Goal: Task Accomplishment & Management: Manage account settings

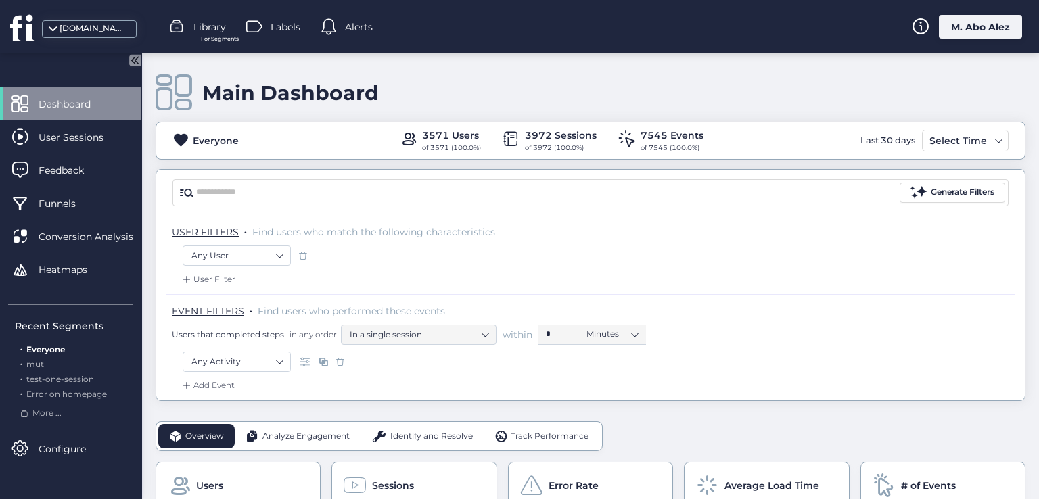
click at [971, 37] on div "M. Abo Alez" at bounding box center [980, 27] width 83 height 24
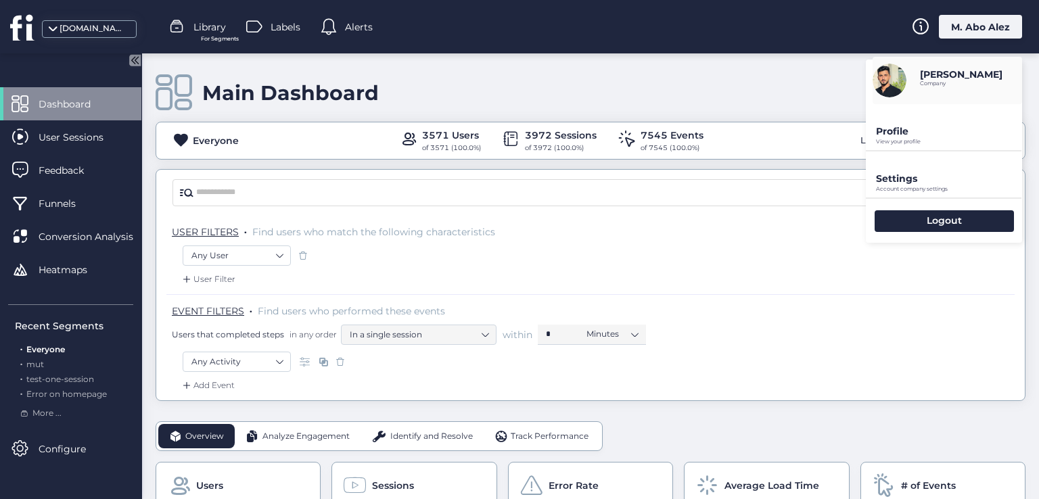
click at [894, 141] on p "View your profile" at bounding box center [949, 142] width 146 height 6
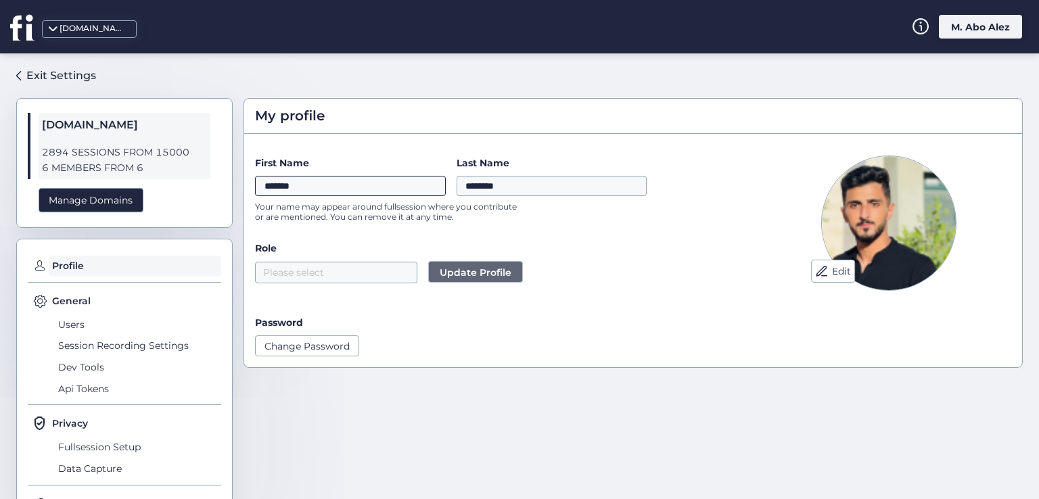
drag, startPoint x: 333, startPoint y: 183, endPoint x: 233, endPoint y: 187, distance: 100.8
click at [233, 187] on div "Exit Settings fullsession.io 2894 SESSIONS FROM 15000 6 MEMBERS FROM 6 Manage D…" at bounding box center [519, 276] width 1039 height 446
click at [578, 225] on div "First Name ******* Last Name ******** Your name may appear around fullsession w…" at bounding box center [500, 193] width 490 height 74
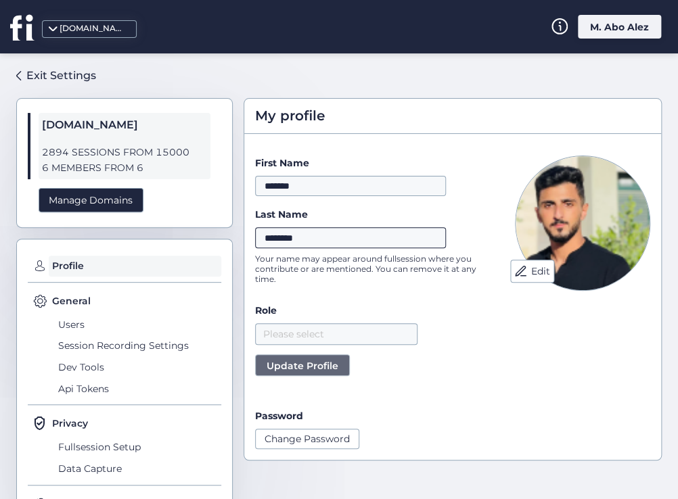
click at [335, 243] on input "********" at bounding box center [350, 237] width 191 height 20
click at [298, 240] on input "********" at bounding box center [350, 237] width 191 height 20
type input "*********"
click at [299, 358] on span "Update Profile" at bounding box center [302, 365] width 72 height 15
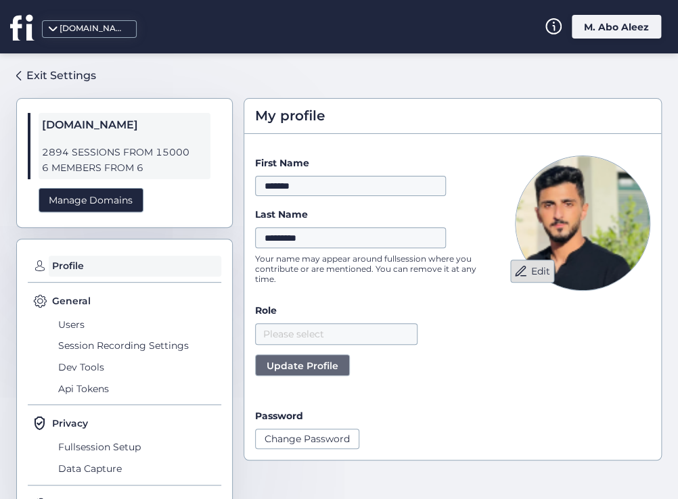
click at [530, 271] on button "Edit" at bounding box center [532, 271] width 44 height 23
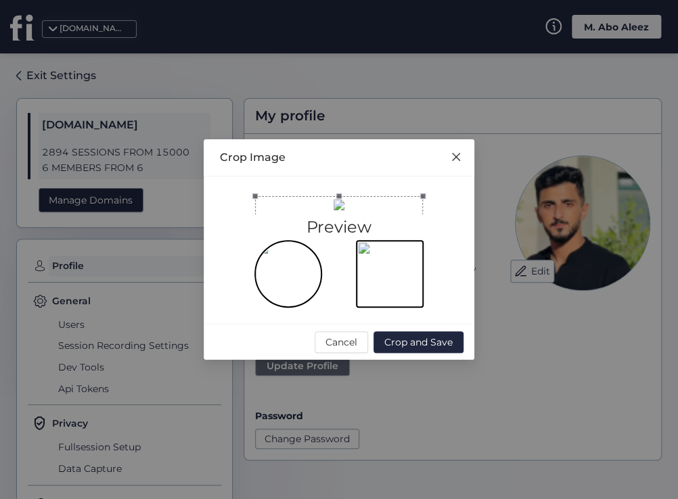
drag, startPoint x: 373, startPoint y: 227, endPoint x: 373, endPoint y: 195, distance: 32.5
click at [373, 196] on div at bounding box center [339, 280] width 168 height 168
drag, startPoint x: 425, startPoint y: 271, endPoint x: 273, endPoint y: 101, distance: 227.5
click at [273, 196] on div at bounding box center [289, 230] width 68 height 68
drag, startPoint x: 300, startPoint y: 128, endPoint x: 317, endPoint y: 160, distance: 36.6
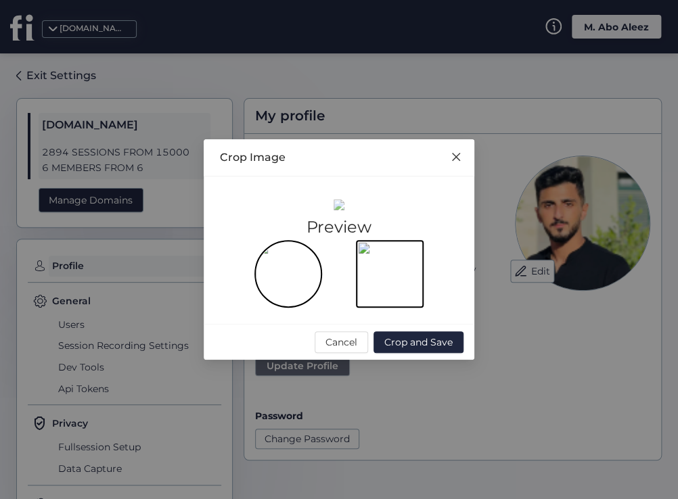
click at [317, 229] on div at bounding box center [303, 263] width 68 height 68
drag, startPoint x: 338, startPoint y: 200, endPoint x: 654, endPoint y: 435, distance: 393.5
click at [654, 435] on nz-modal-container "Crop Image Preview Cancel Crop and Save" at bounding box center [339, 249] width 678 height 499
drag, startPoint x: 343, startPoint y: 204, endPoint x: 295, endPoint y: 139, distance: 80.7
click at [295, 222] on div at bounding box center [333, 297] width 151 height 151
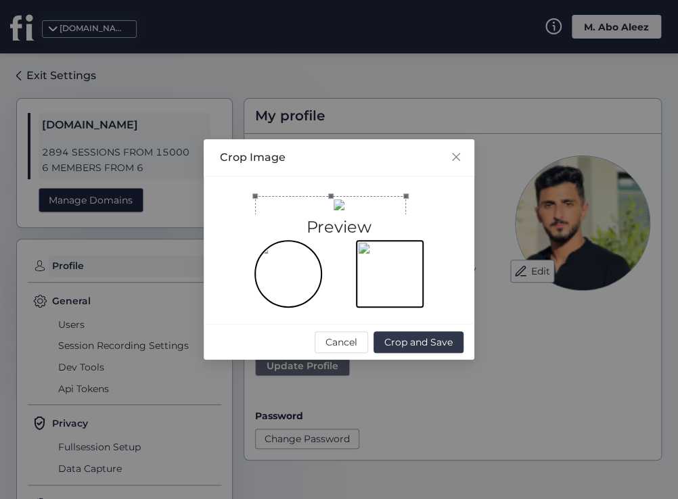
click at [398, 350] on span "Crop and Save" at bounding box center [418, 342] width 68 height 15
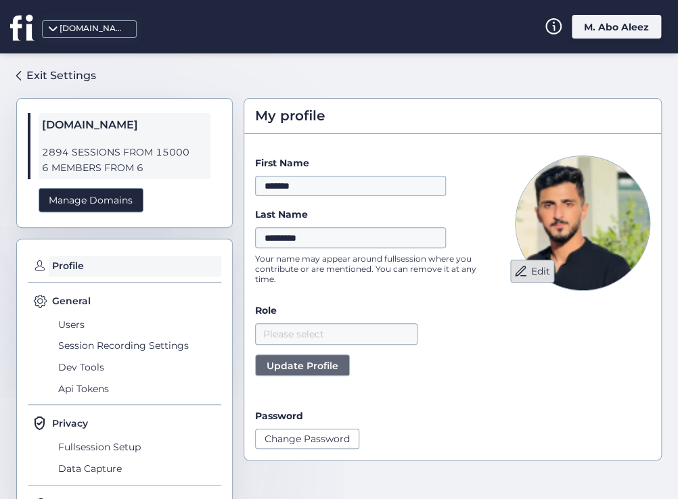
click at [514, 264] on span at bounding box center [521, 271] width 14 height 14
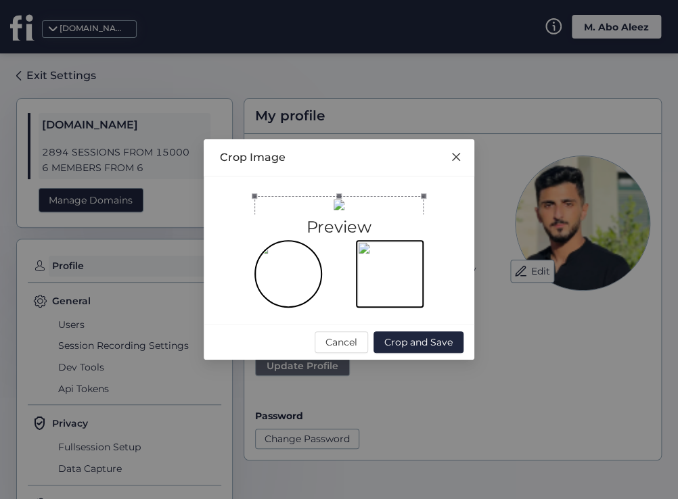
drag, startPoint x: 314, startPoint y: 237, endPoint x: 313, endPoint y: 166, distance: 71.0
click at [313, 196] on div at bounding box center [338, 280] width 169 height 169
drag, startPoint x: 353, startPoint y: 199, endPoint x: 353, endPoint y: 315, distance: 116.3
click at [353, 315] on div at bounding box center [338, 375] width 169 height 169
drag, startPoint x: 424, startPoint y: 333, endPoint x: 349, endPoint y: 256, distance: 107.6
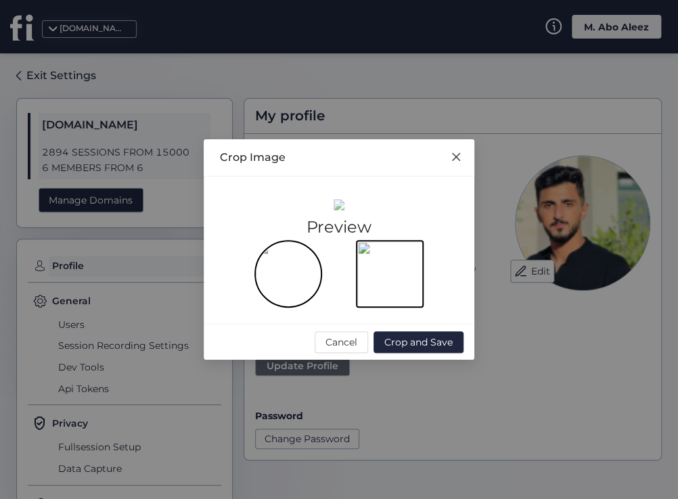
click at [349, 378] on span at bounding box center [350, 386] width 16 height 16
drag, startPoint x: 306, startPoint y: 198, endPoint x: 327, endPoint y: 216, distance: 27.9
click at [327, 310] on div at bounding box center [324, 357] width 94 height 94
drag, startPoint x: 276, startPoint y: 183, endPoint x: 316, endPoint y: 225, distance: 58.3
click at [313, 340] on span at bounding box center [310, 342] width 5 height 5
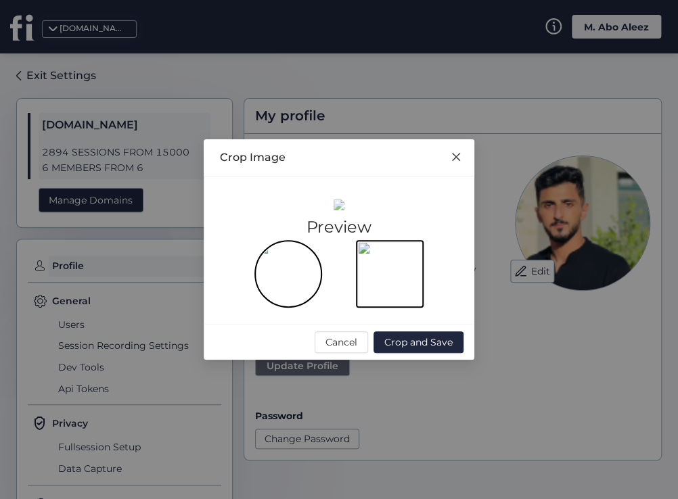
drag, startPoint x: 341, startPoint y: 253, endPoint x: 322, endPoint y: 231, distance: 28.8
click at [322, 331] on div at bounding box center [328, 357] width 53 height 53
drag, startPoint x: 327, startPoint y: 243, endPoint x: 321, endPoint y: 269, distance: 27.2
click at [321, 355] on div at bounding box center [318, 381] width 53 height 53
click at [438, 350] on span "Crop and Save" at bounding box center [418, 342] width 68 height 15
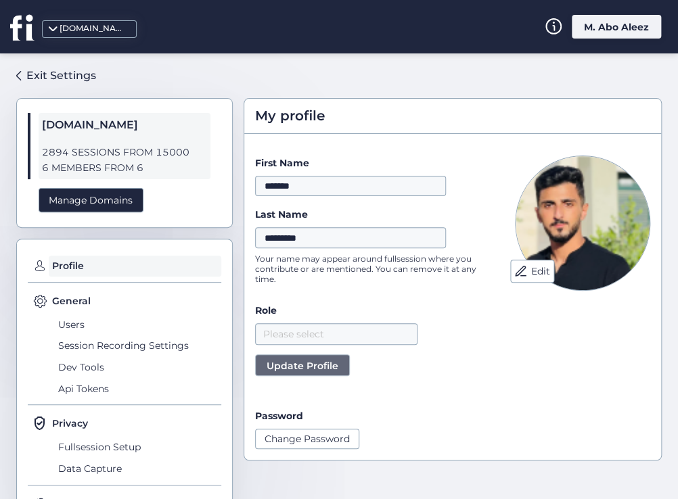
click at [588, 24] on div "M. Abo Aleez" at bounding box center [615, 27] width 89 height 24
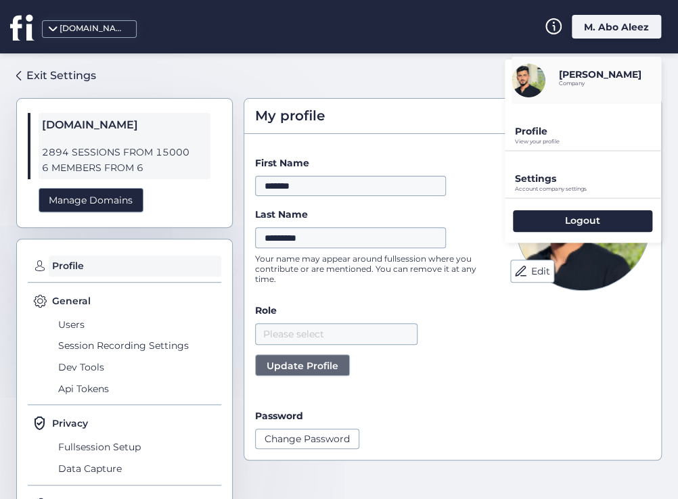
click at [594, 32] on div "M. Abo Aleez" at bounding box center [615, 27] width 89 height 24
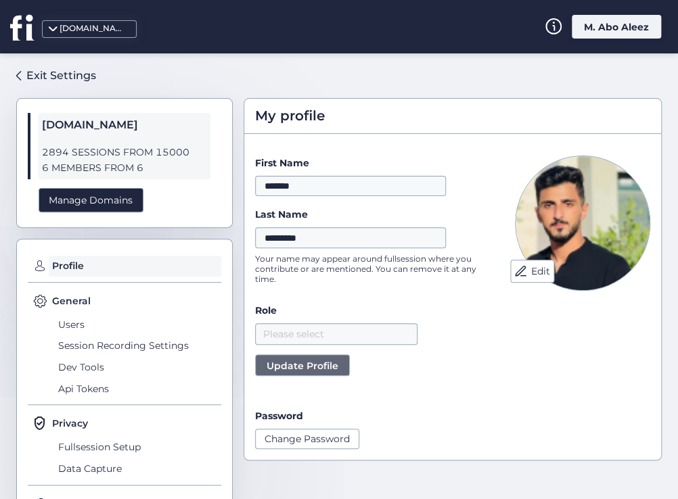
click at [603, 34] on div "M. Abo Aleez" at bounding box center [615, 27] width 89 height 24
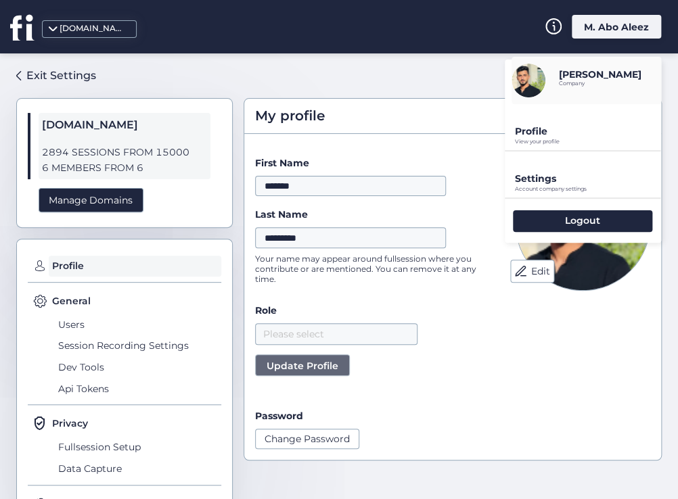
click at [474, 140] on div "My profile Edit First Name ******* Last Name ********* Your name may appear aro…" at bounding box center [452, 279] width 418 height 362
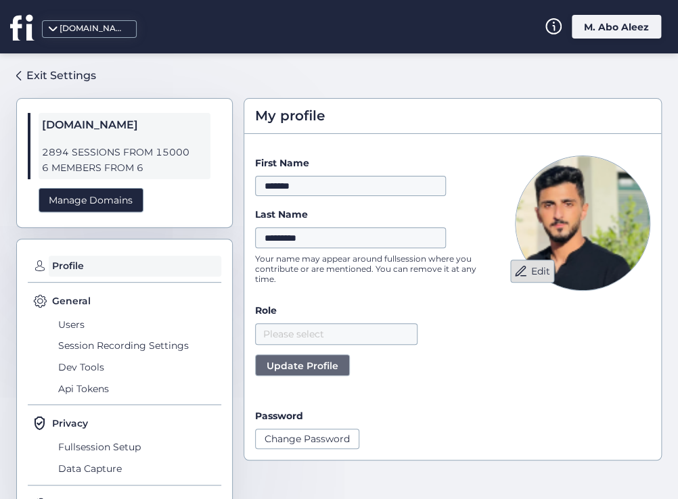
click at [515, 277] on button "Edit" at bounding box center [532, 271] width 44 height 23
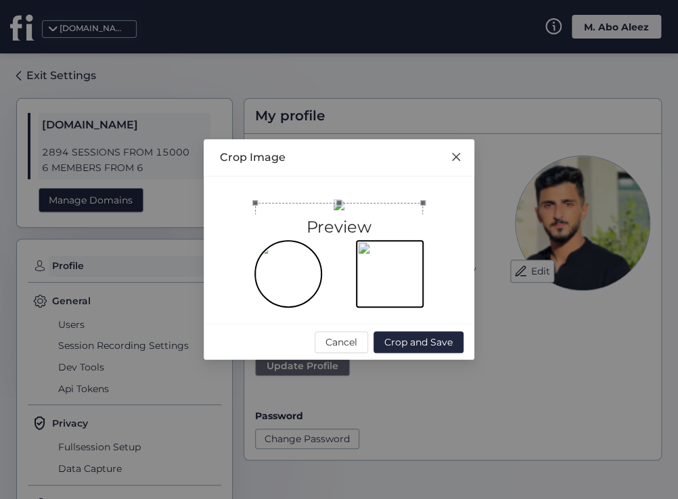
drag, startPoint x: 302, startPoint y: 181, endPoint x: 303, endPoint y: 168, distance: 12.9
click at [303, 203] on div at bounding box center [339, 287] width 168 height 168
drag, startPoint x: 312, startPoint y: 178, endPoint x: 324, endPoint y: 168, distance: 15.4
click at [298, 196] on div at bounding box center [339, 280] width 168 height 168
click at [410, 350] on span "Crop and Save" at bounding box center [418, 342] width 68 height 15
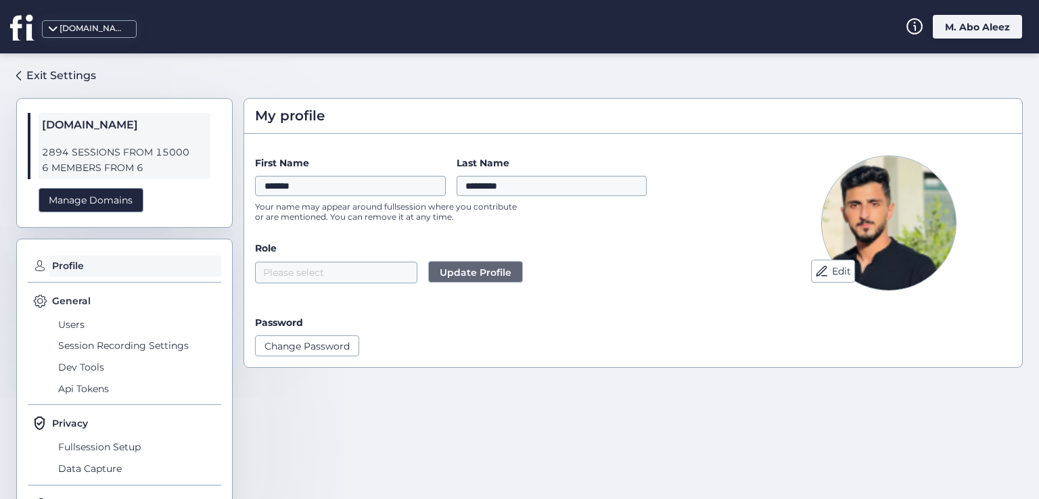
click at [677, 38] on div "M. Abo Aleez" at bounding box center [977, 27] width 89 height 24
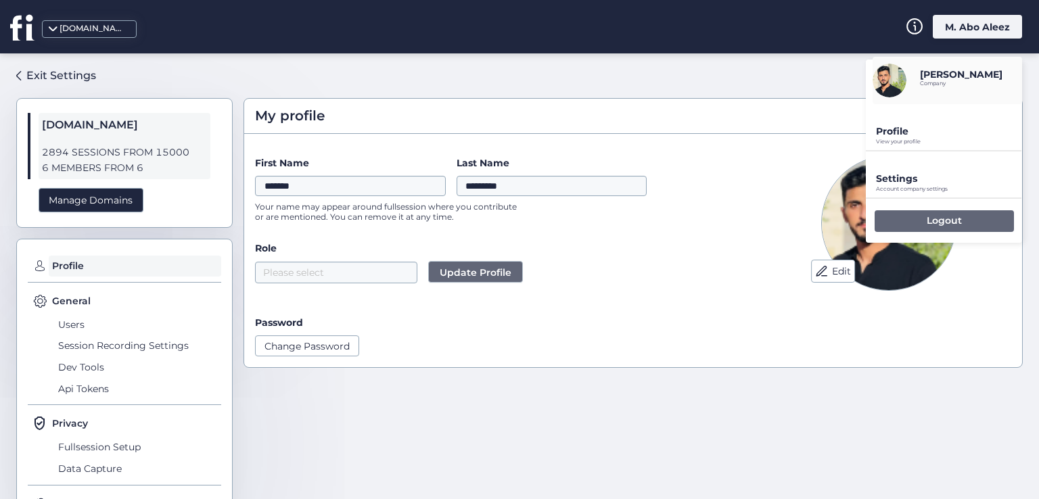
click at [677, 225] on div "Logout" at bounding box center [943, 221] width 139 height 22
